Goal: Navigation & Orientation: Find specific page/section

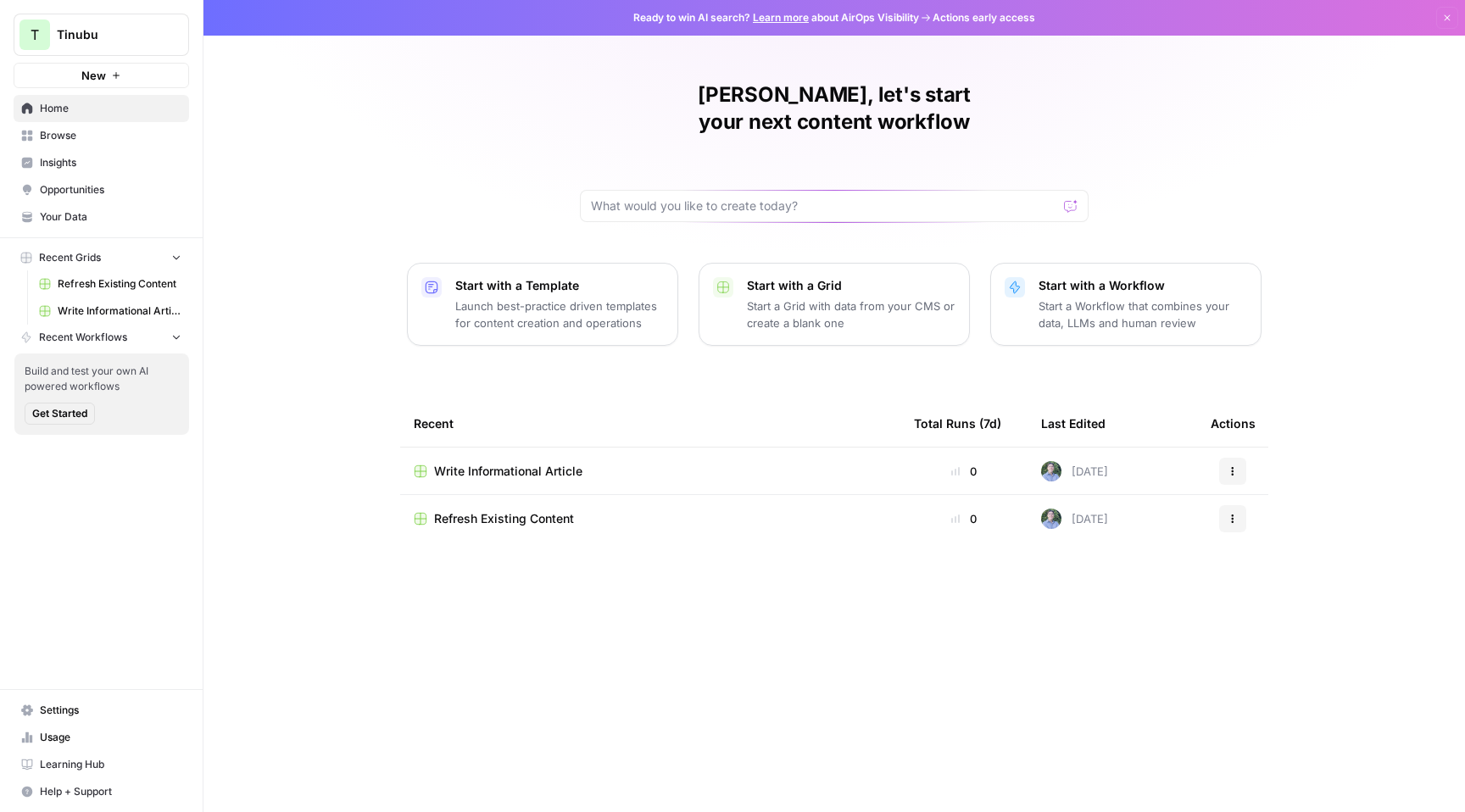
click at [110, 169] on span "Insights" at bounding box center [111, 163] width 141 height 15
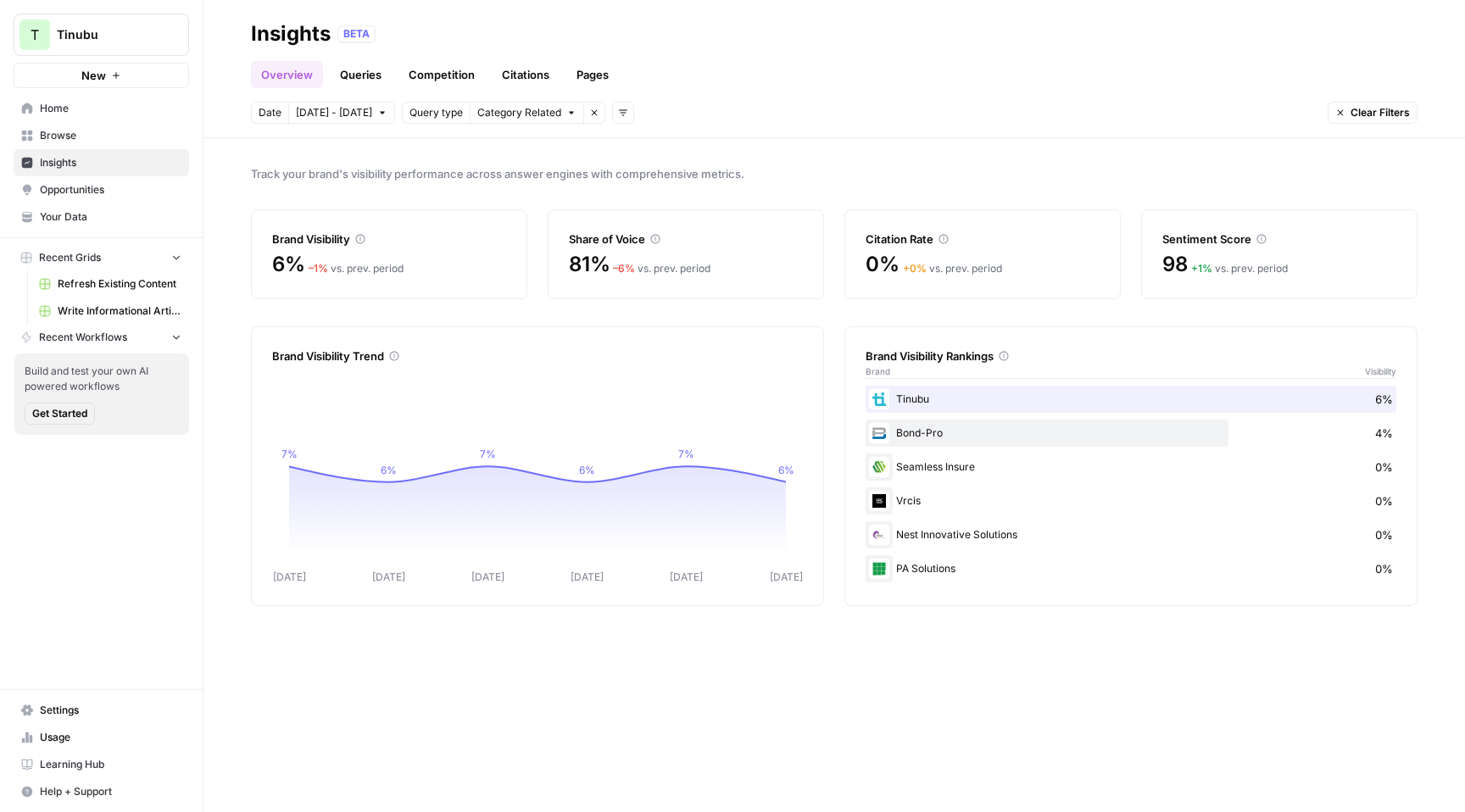
click at [370, 75] on link "Queries" at bounding box center [360, 75] width 62 height 27
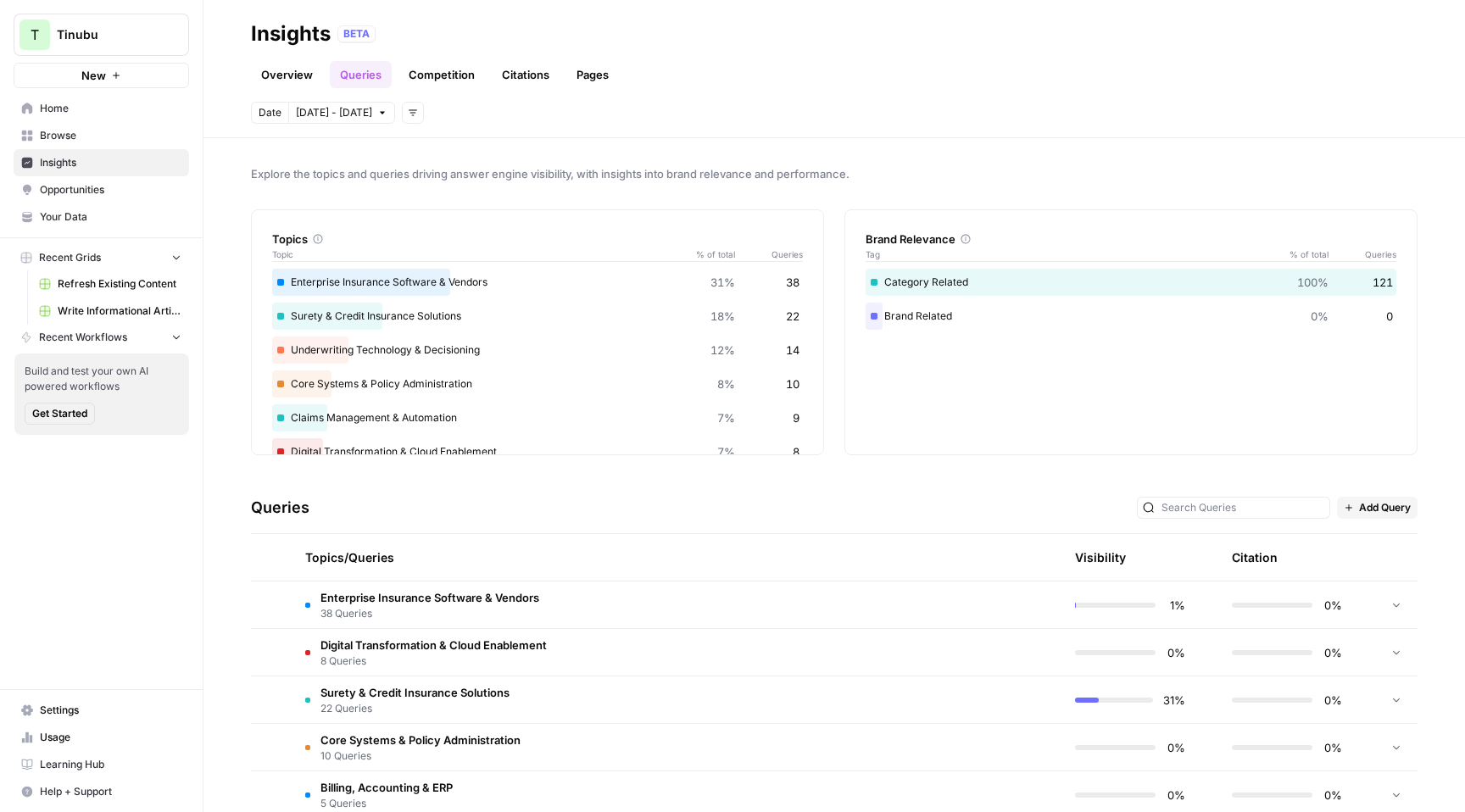
click at [282, 62] on link "Overview" at bounding box center [287, 75] width 72 height 27
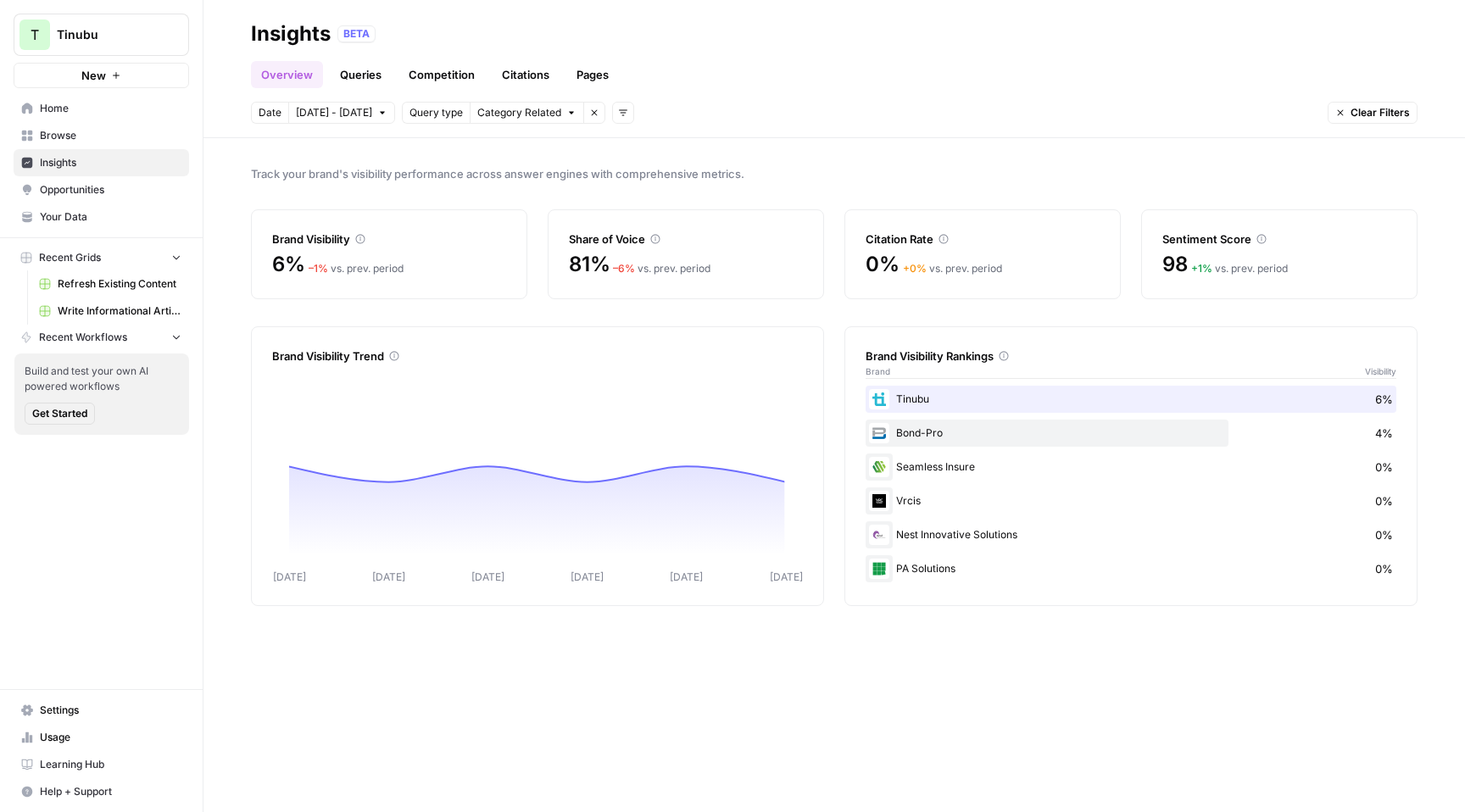
click at [415, 73] on link "Competition" at bounding box center [441, 75] width 86 height 27
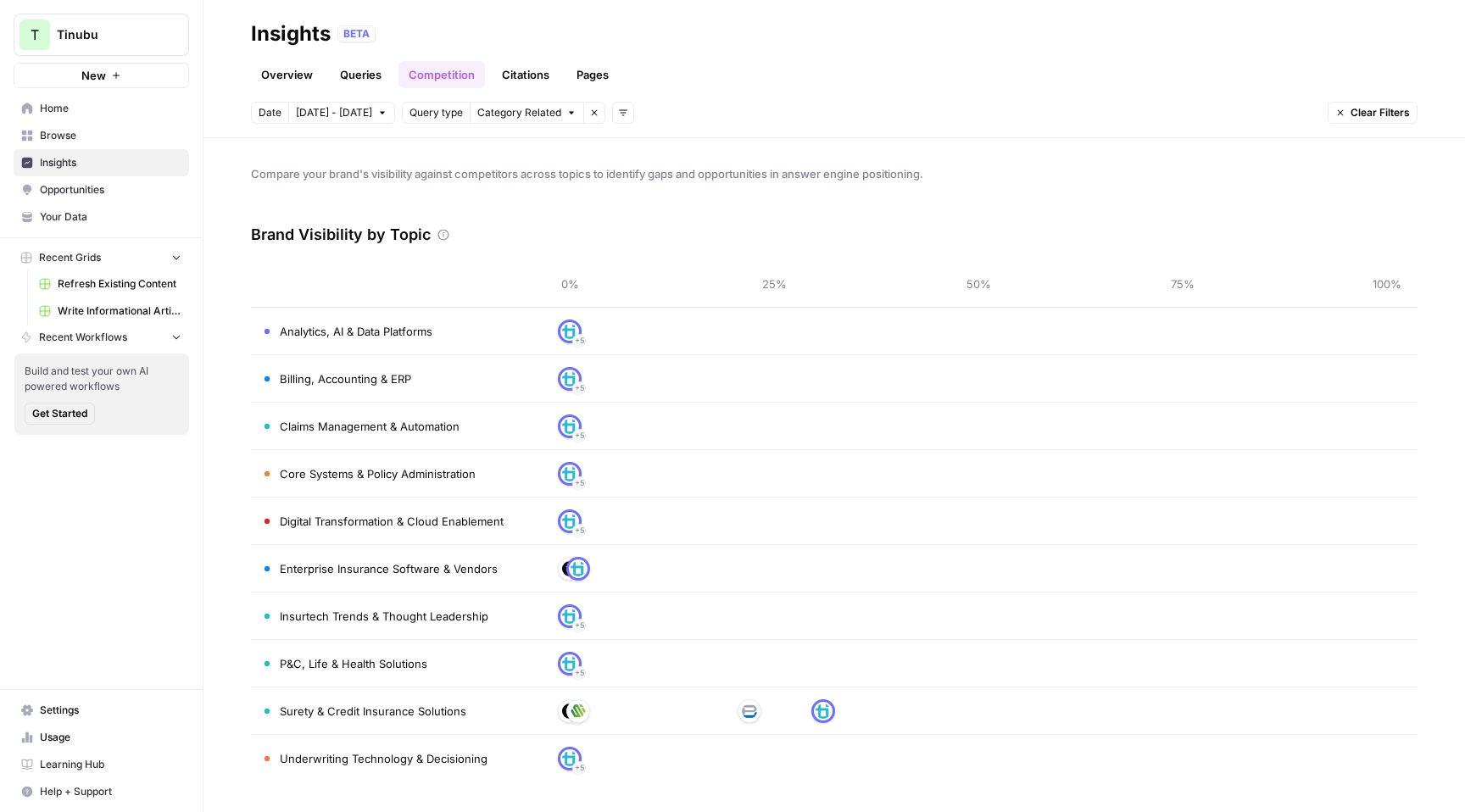
click at [525, 78] on link "Citations" at bounding box center [526, 75] width 68 height 27
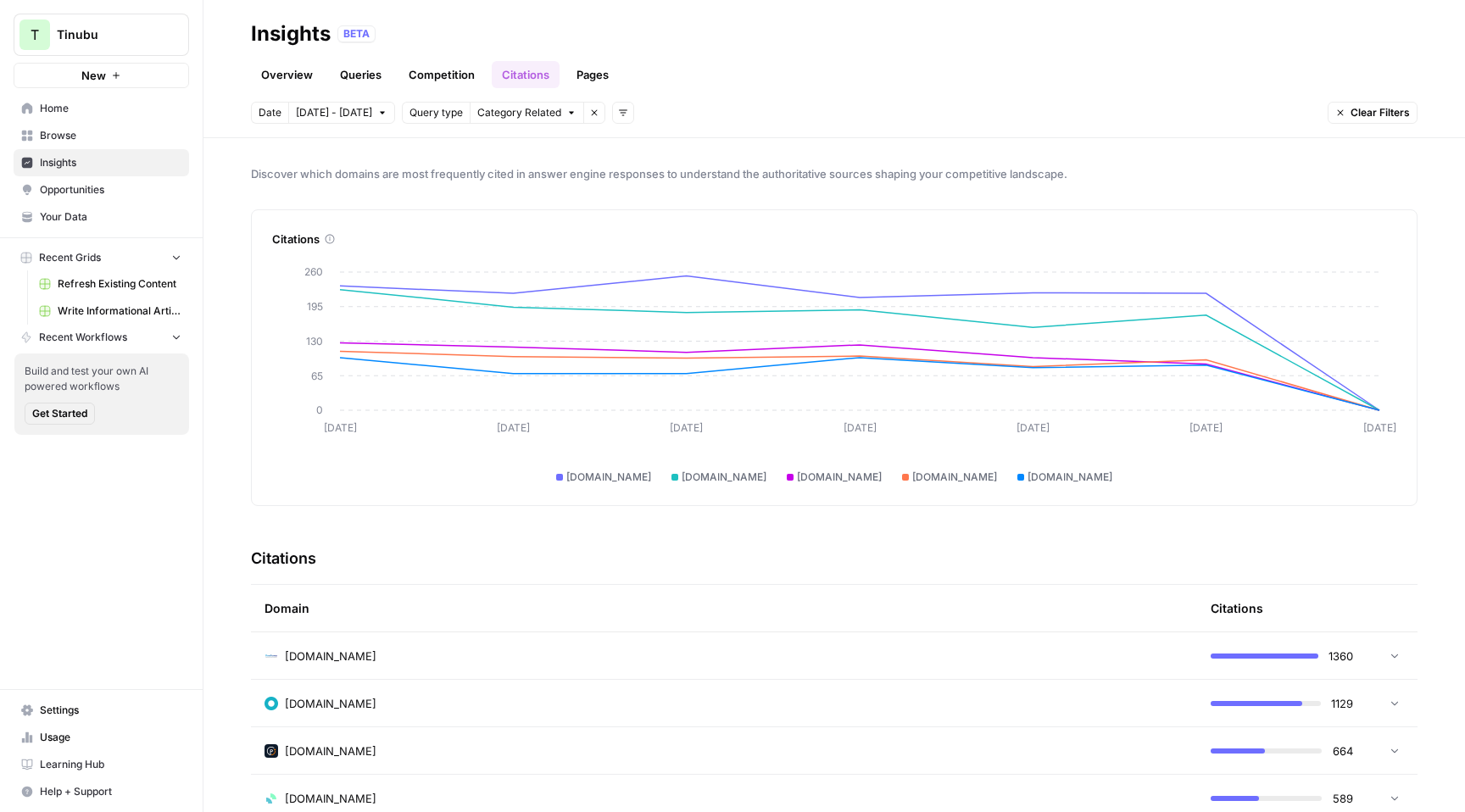
click at [595, 78] on link "Pages" at bounding box center [593, 75] width 53 height 27
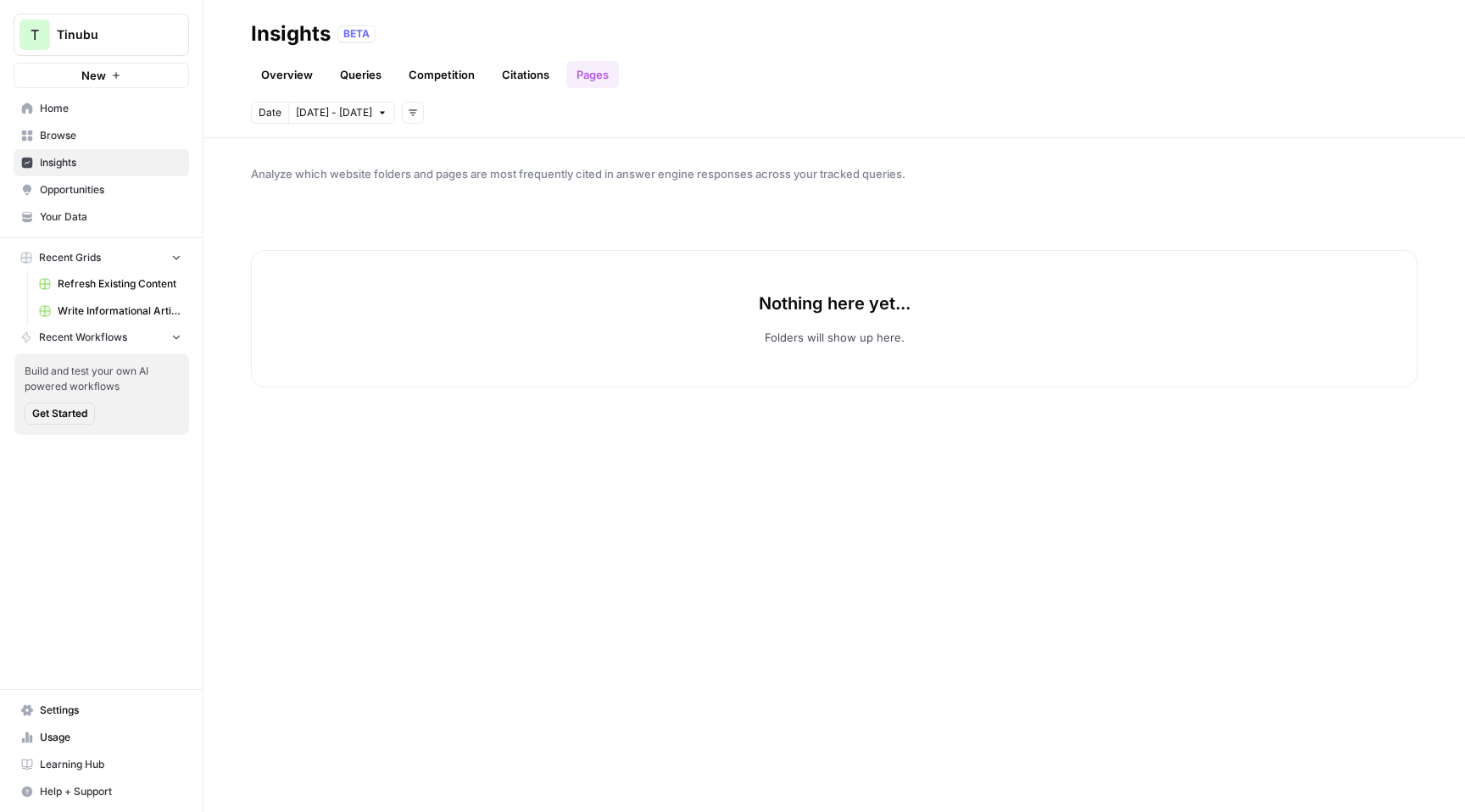
click at [106, 193] on span "Opportunities" at bounding box center [111, 190] width 141 height 15
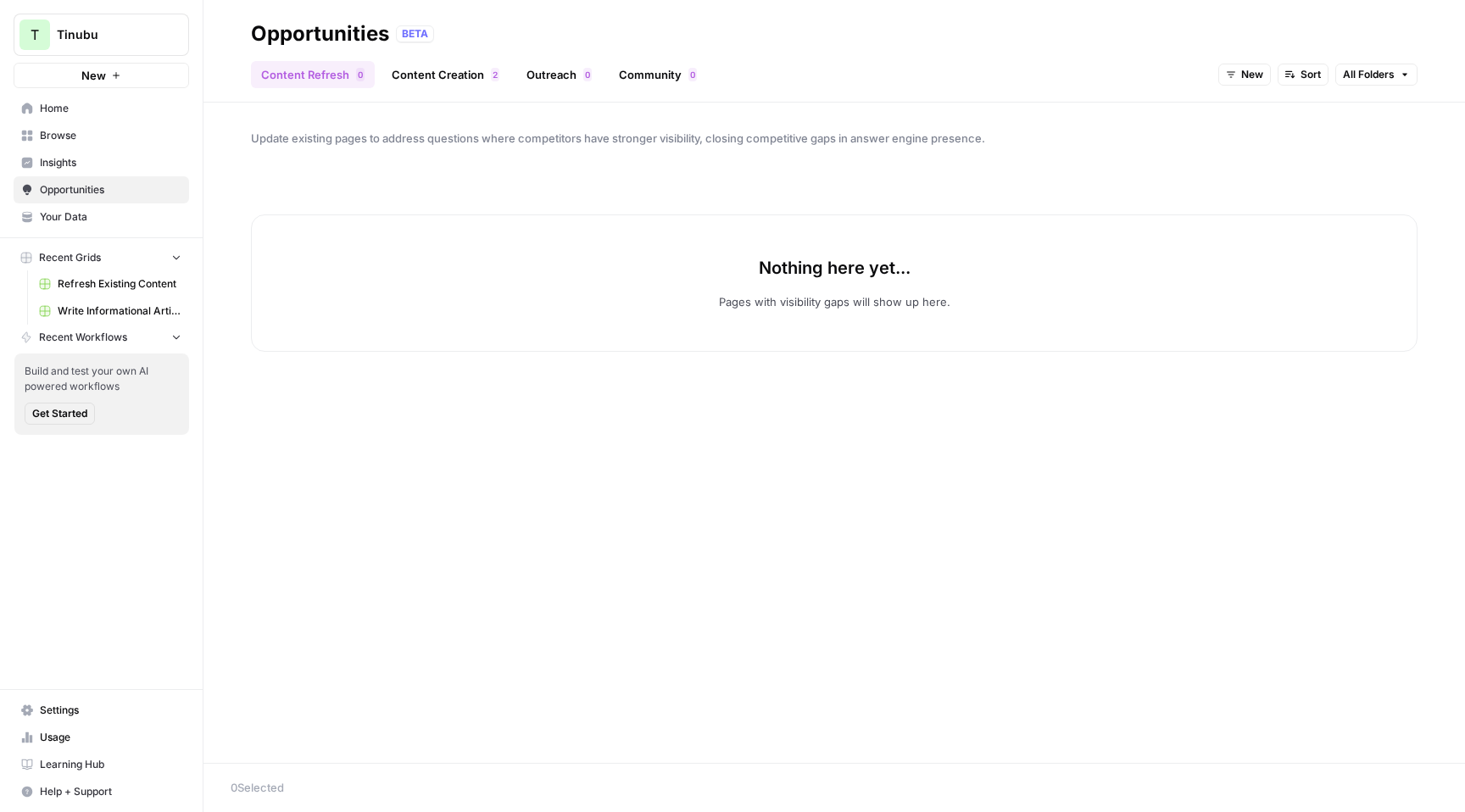
click at [453, 78] on link "Content Creation 2" at bounding box center [446, 75] width 128 height 27
